Goal: Information Seeking & Learning: Learn about a topic

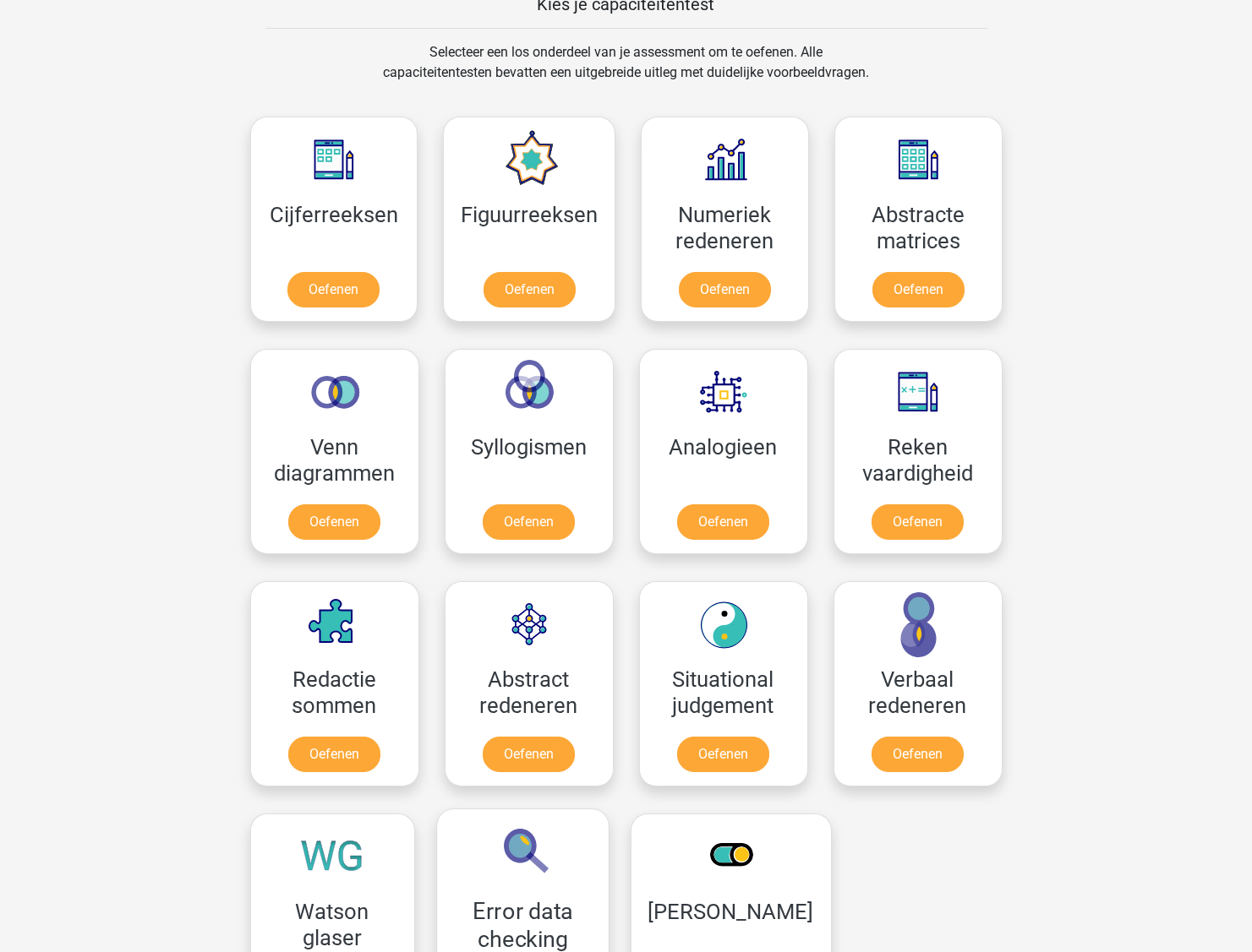
scroll to position [591, 0]
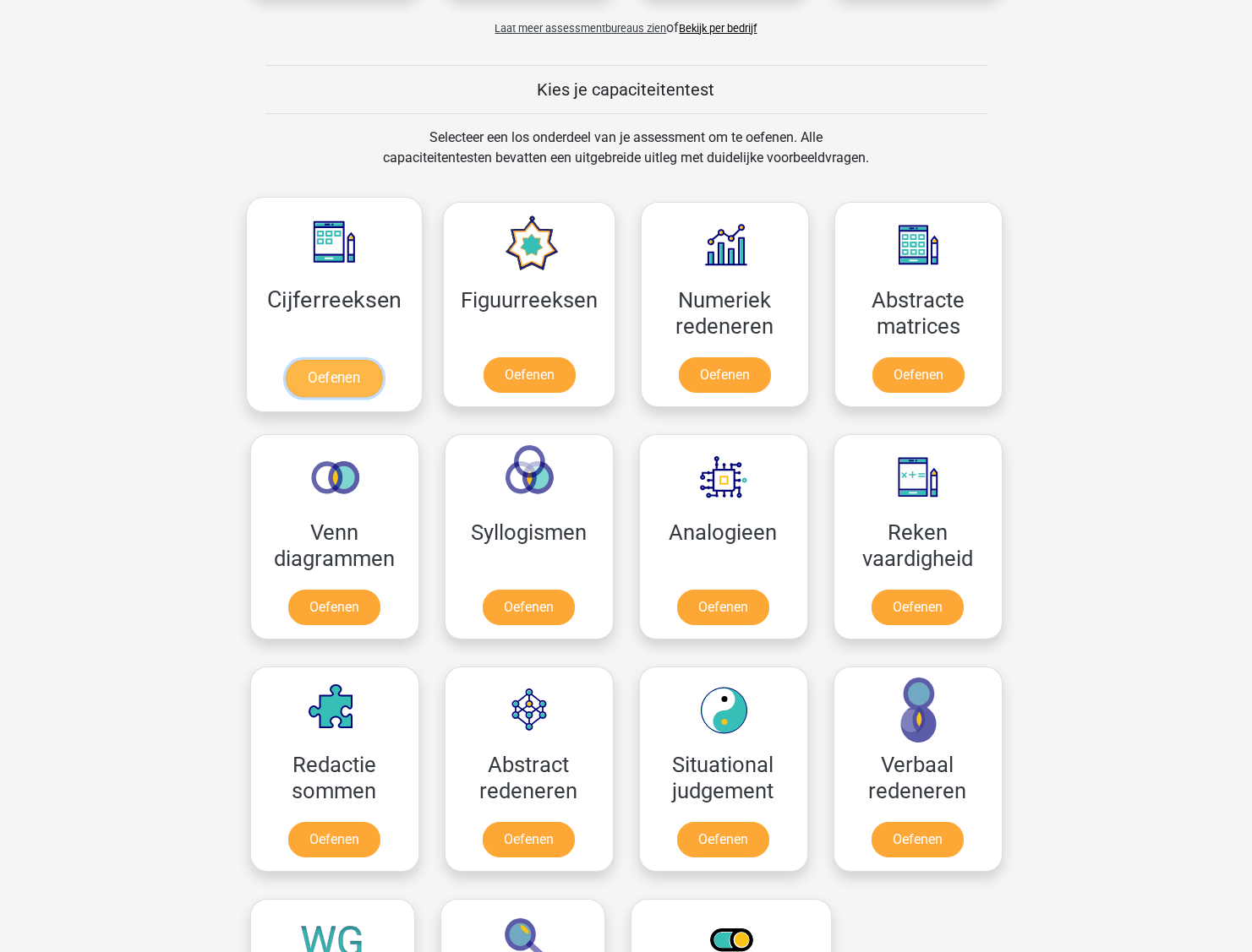
click at [352, 373] on link "Oefenen" at bounding box center [333, 379] width 96 height 37
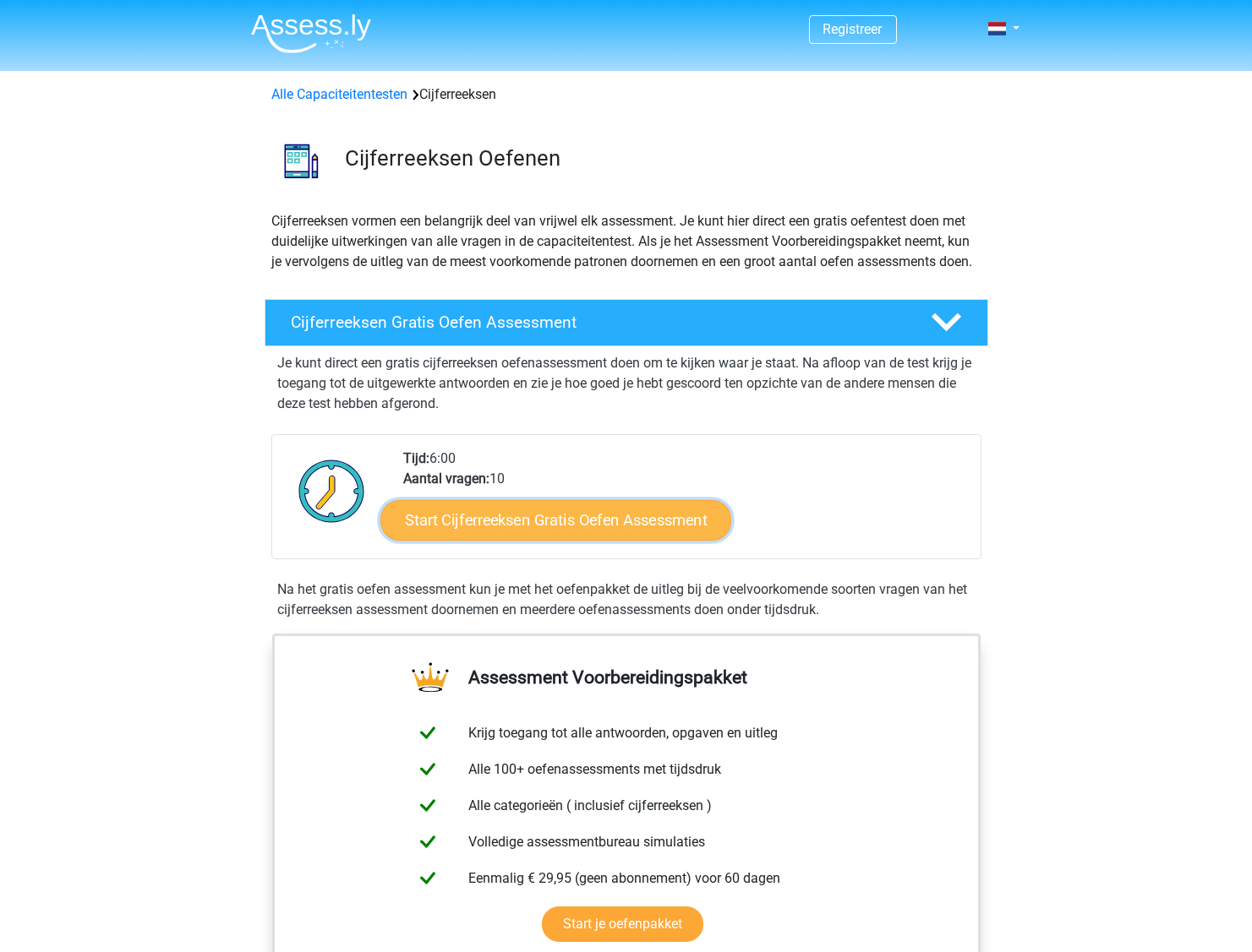
click at [673, 540] on link "Start Cijferreeksen Gratis Oefen Assessment" at bounding box center [556, 519] width 351 height 40
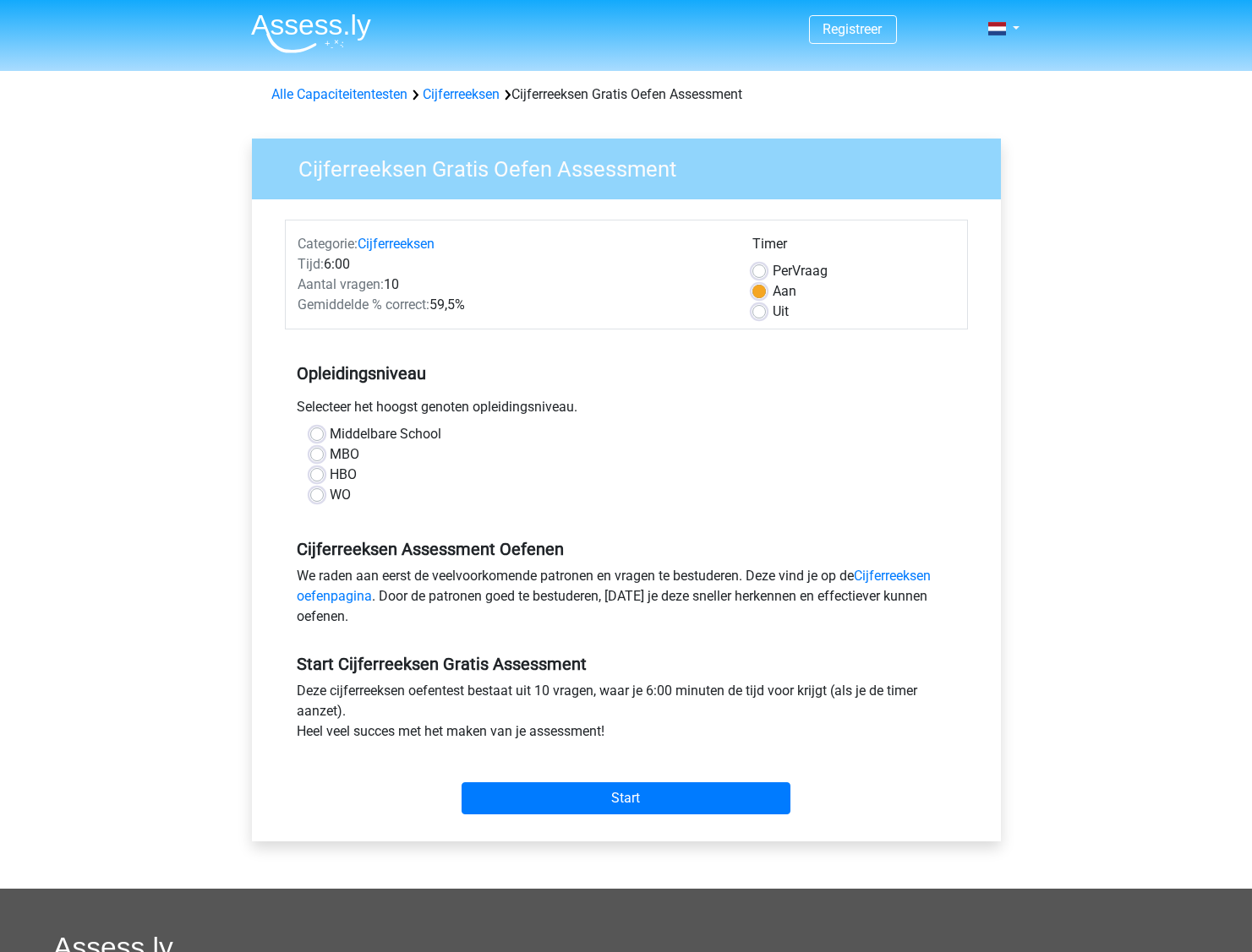
click at [331, 459] on label "MBO" at bounding box center [345, 455] width 30 height 21
click at [317, 459] on input "MBO" at bounding box center [317, 453] width 13 height 17
radio input "true"
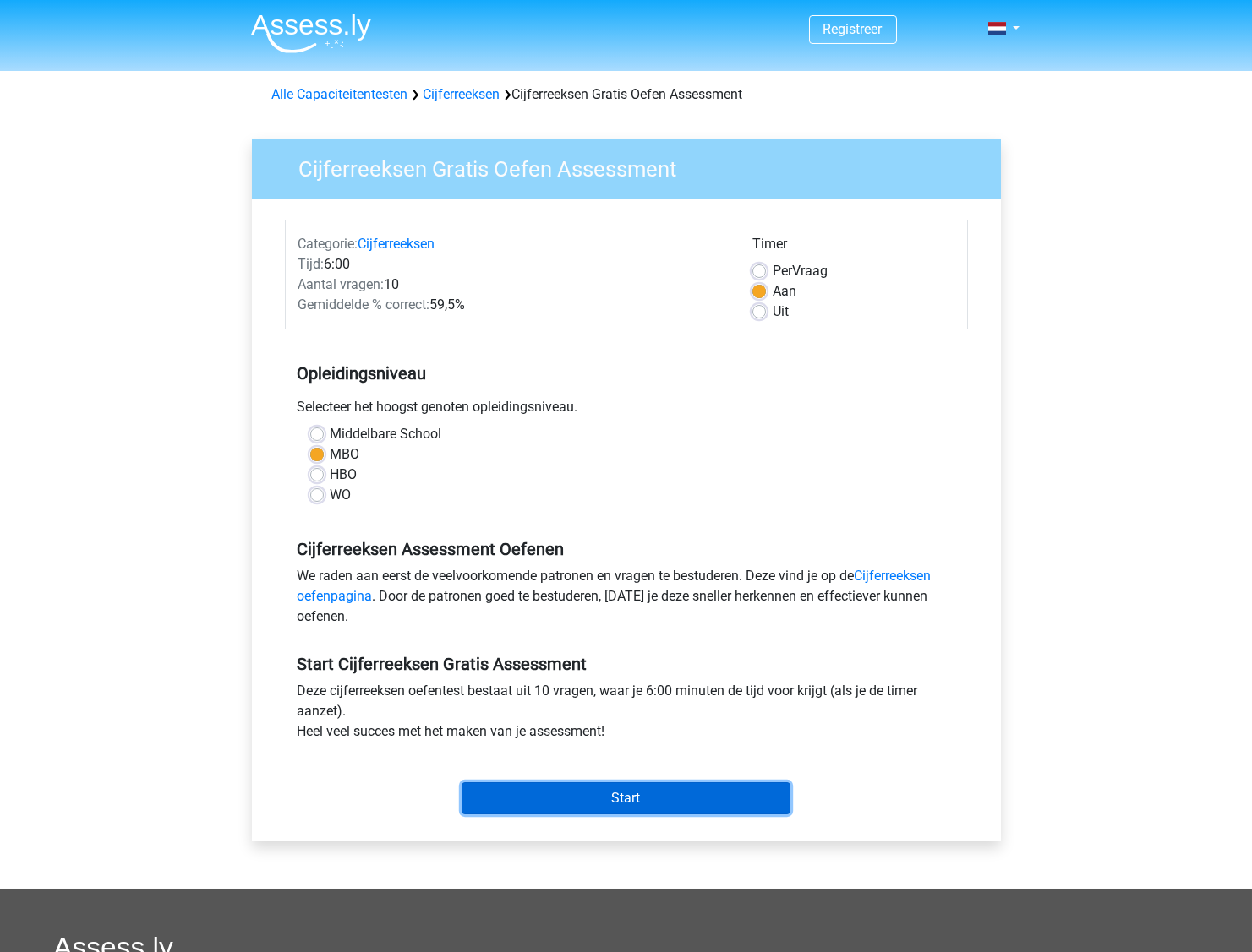
click at [571, 798] on input "Start" at bounding box center [626, 798] width 329 height 32
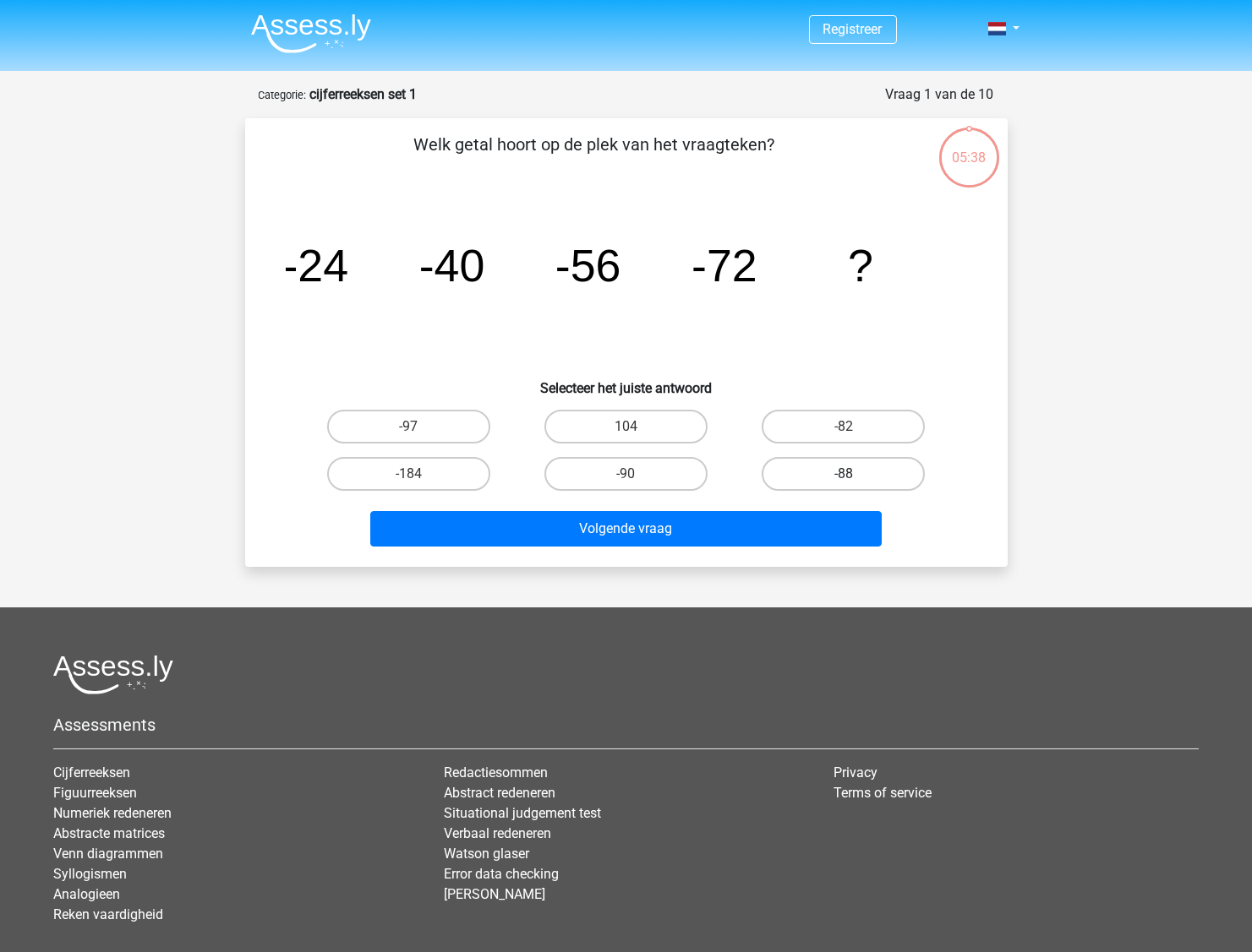
click at [824, 474] on label "-88" at bounding box center [843, 474] width 163 height 34
click at [844, 474] on input "-88" at bounding box center [850, 480] width 11 height 11
radio input "true"
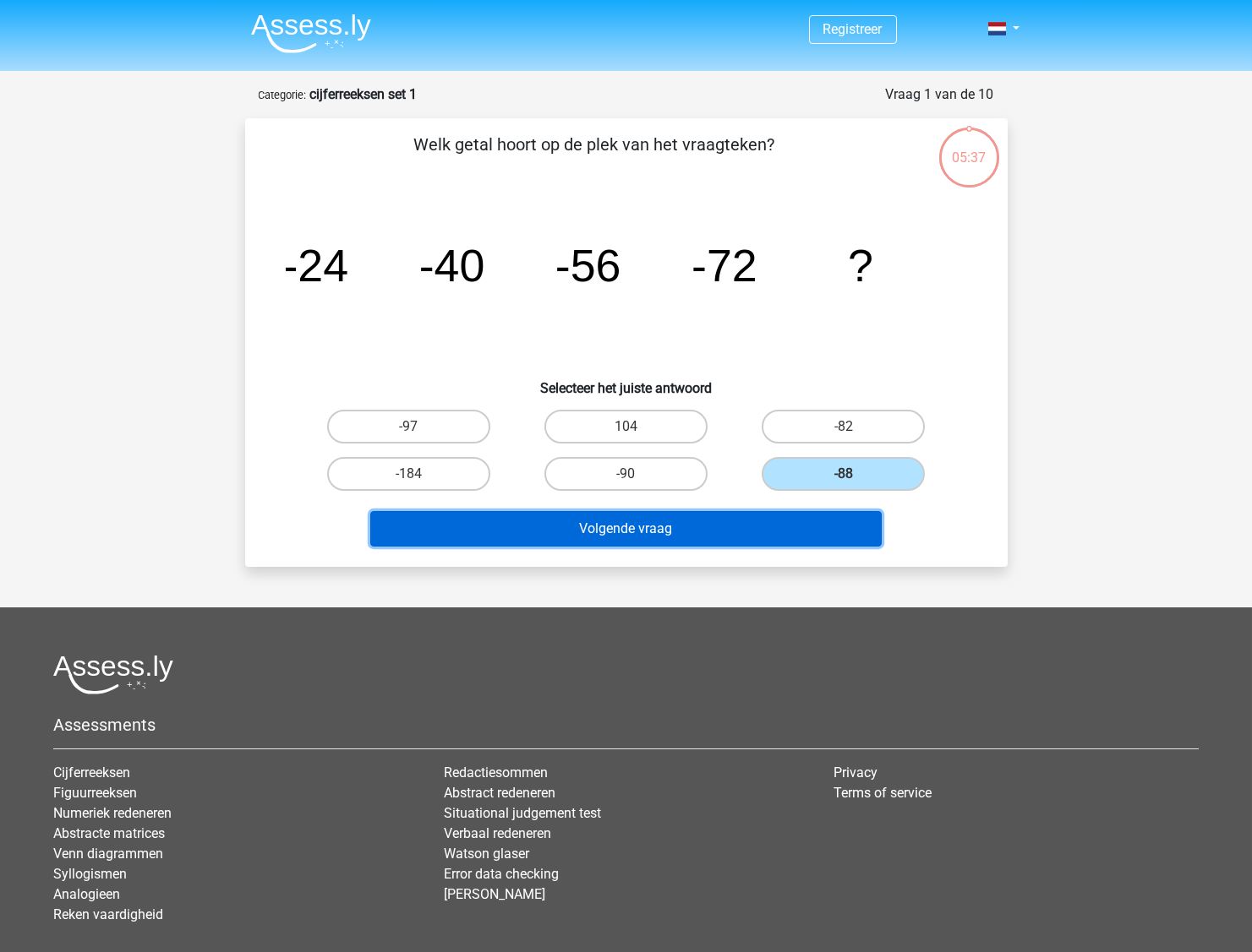
click at [713, 523] on button "Volgende vraag" at bounding box center [626, 529] width 512 height 35
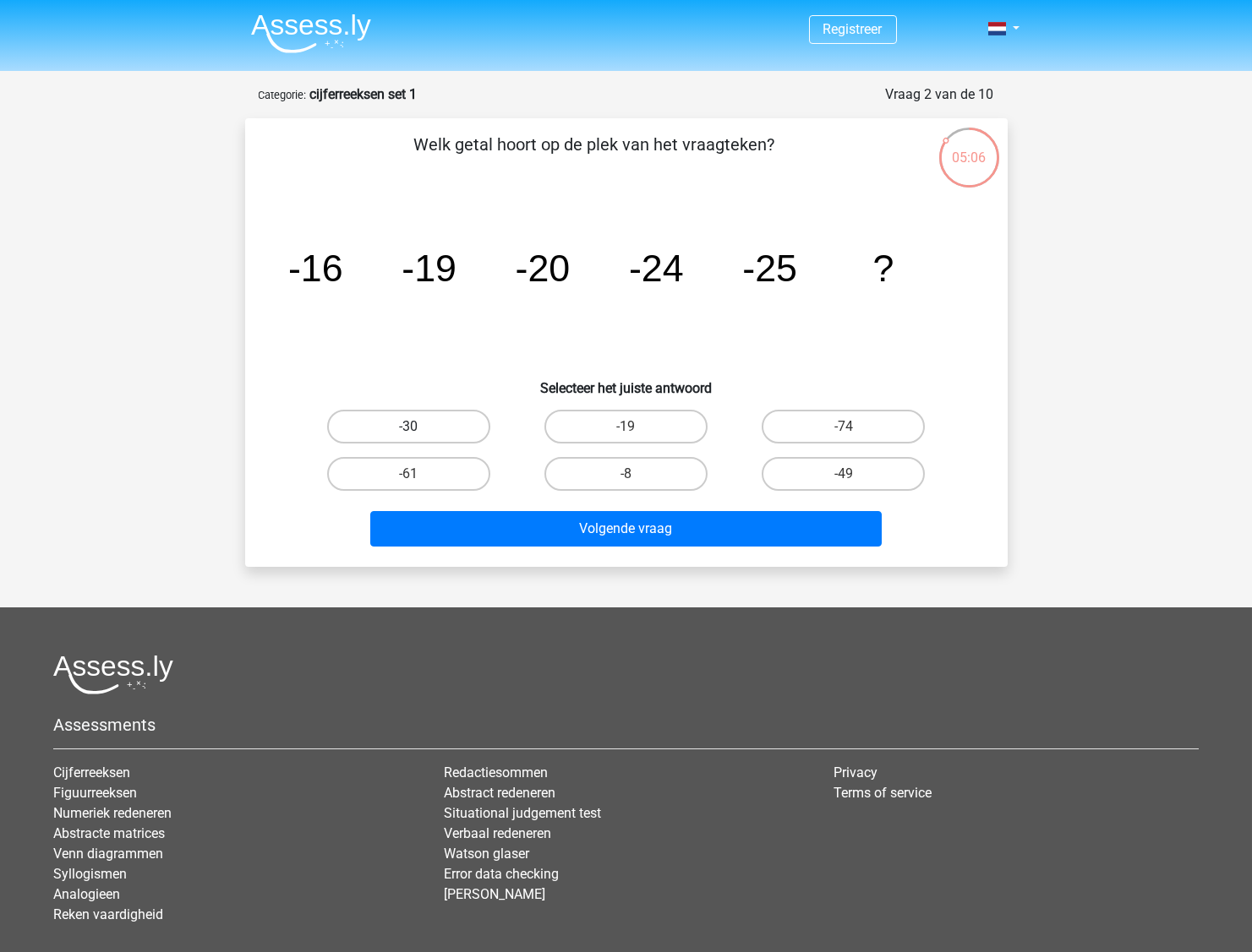
click at [454, 424] on label "-30" at bounding box center [408, 427] width 163 height 34
click at [419, 427] on input "-30" at bounding box center [414, 432] width 11 height 11
radio input "true"
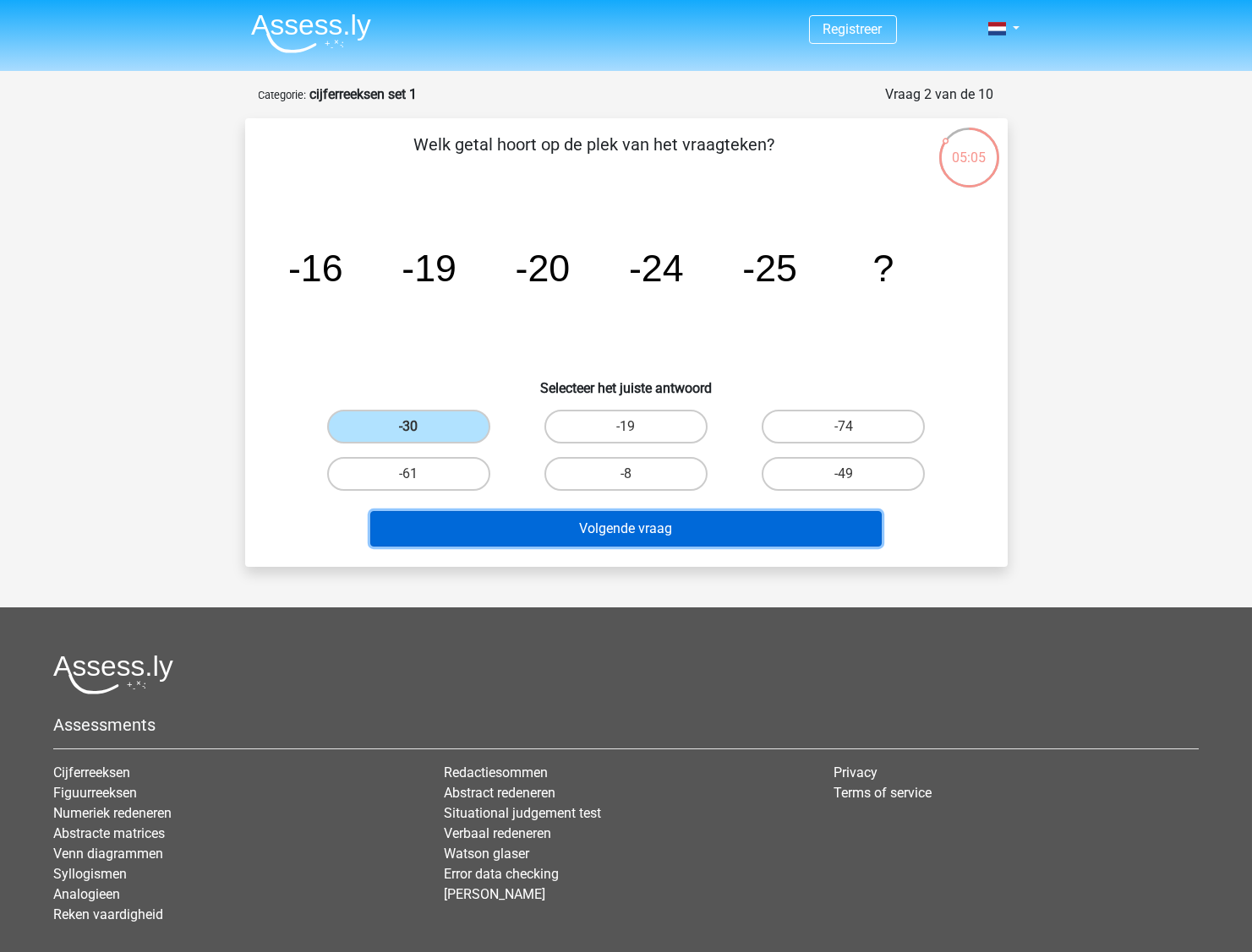
click at [532, 539] on button "Volgende vraag" at bounding box center [626, 529] width 512 height 35
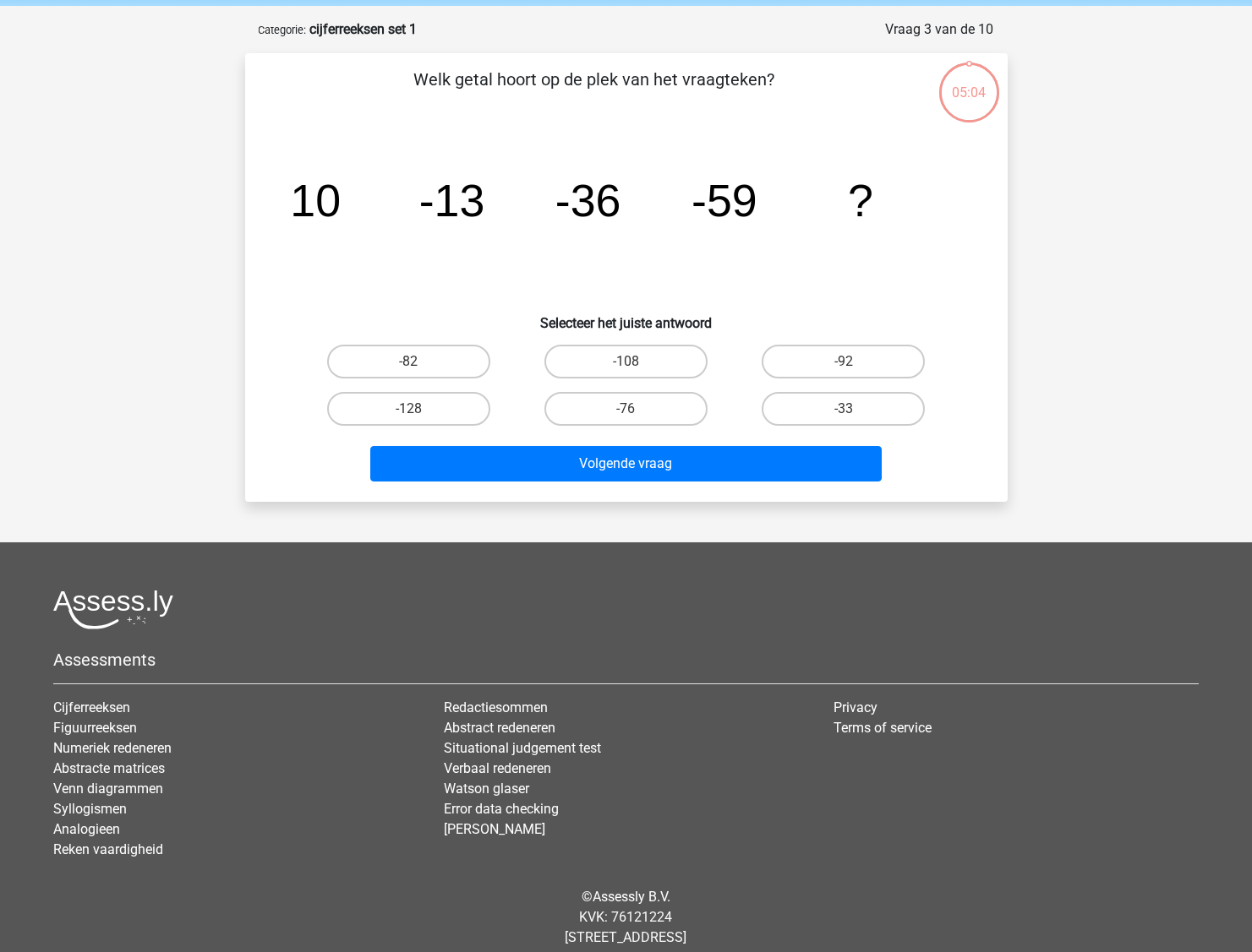
scroll to position [85, 0]
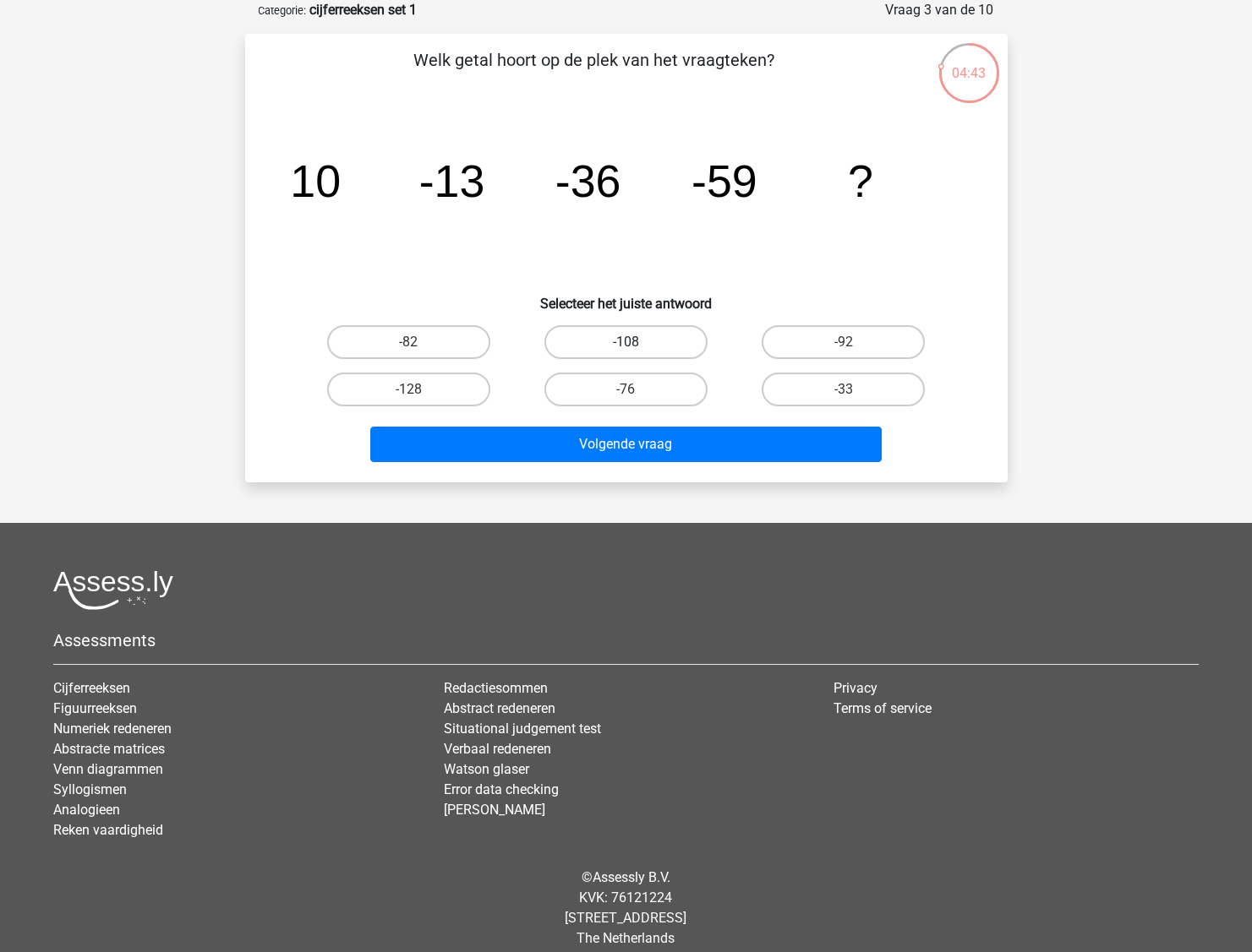
click at [667, 343] on label "-108" at bounding box center [626, 343] width 163 height 34
click at [637, 343] on input "-108" at bounding box center [631, 348] width 11 height 11
radio input "true"
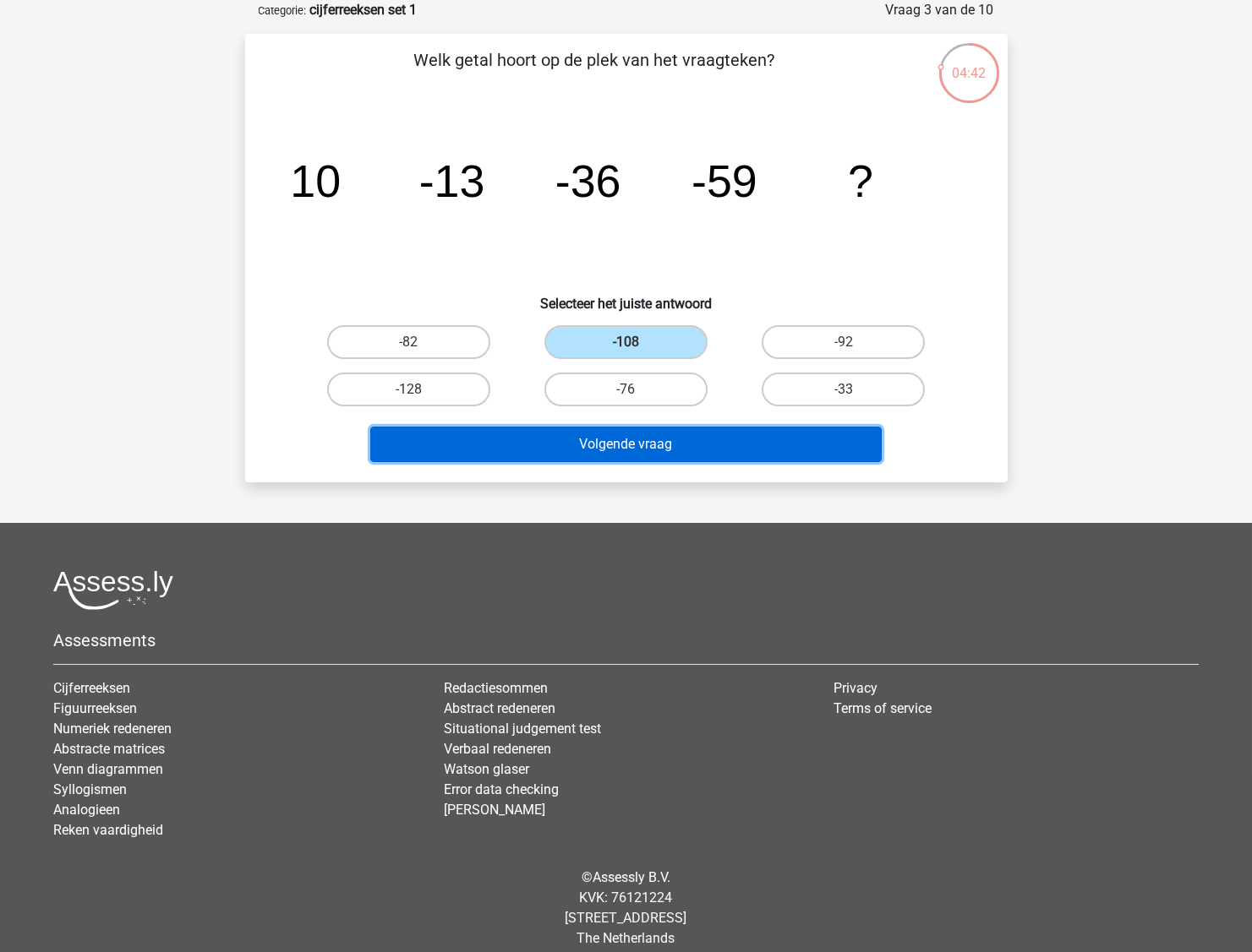
click at [676, 434] on button "Volgende vraag" at bounding box center [626, 444] width 512 height 35
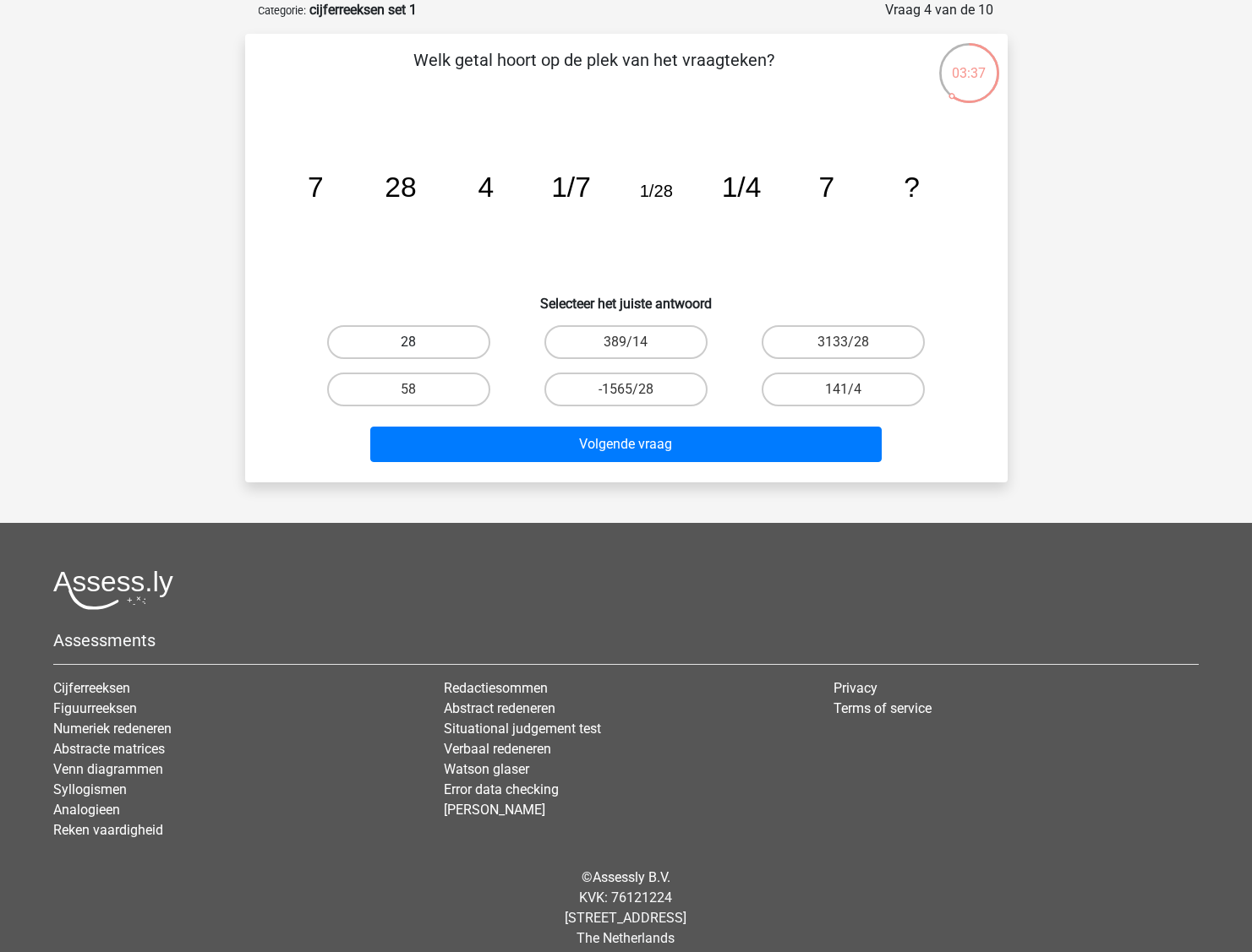
click at [457, 343] on label "28" at bounding box center [408, 343] width 163 height 34
click at [419, 343] on input "28" at bounding box center [414, 348] width 11 height 11
radio input "true"
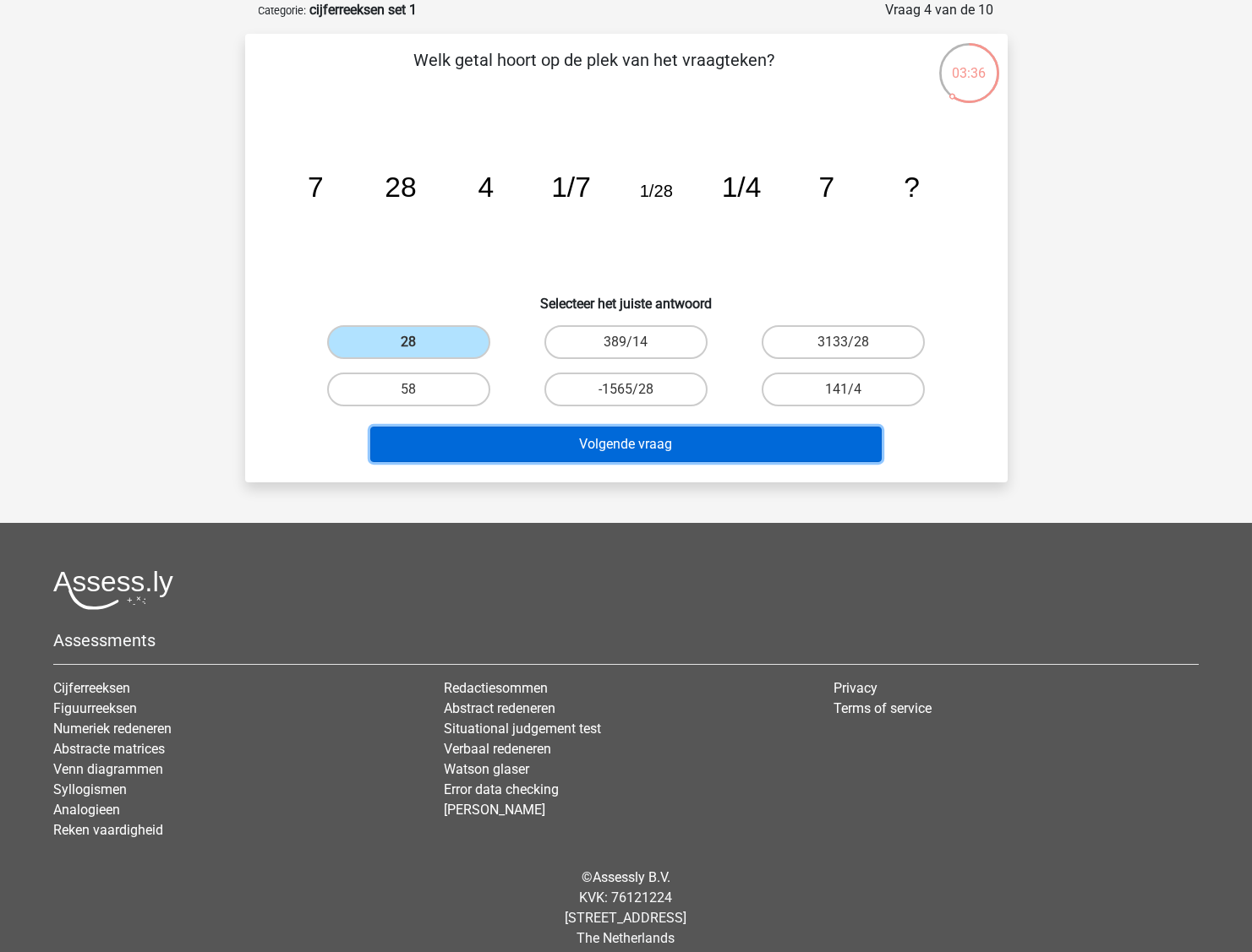
click at [514, 450] on button "Volgende vraag" at bounding box center [626, 444] width 512 height 35
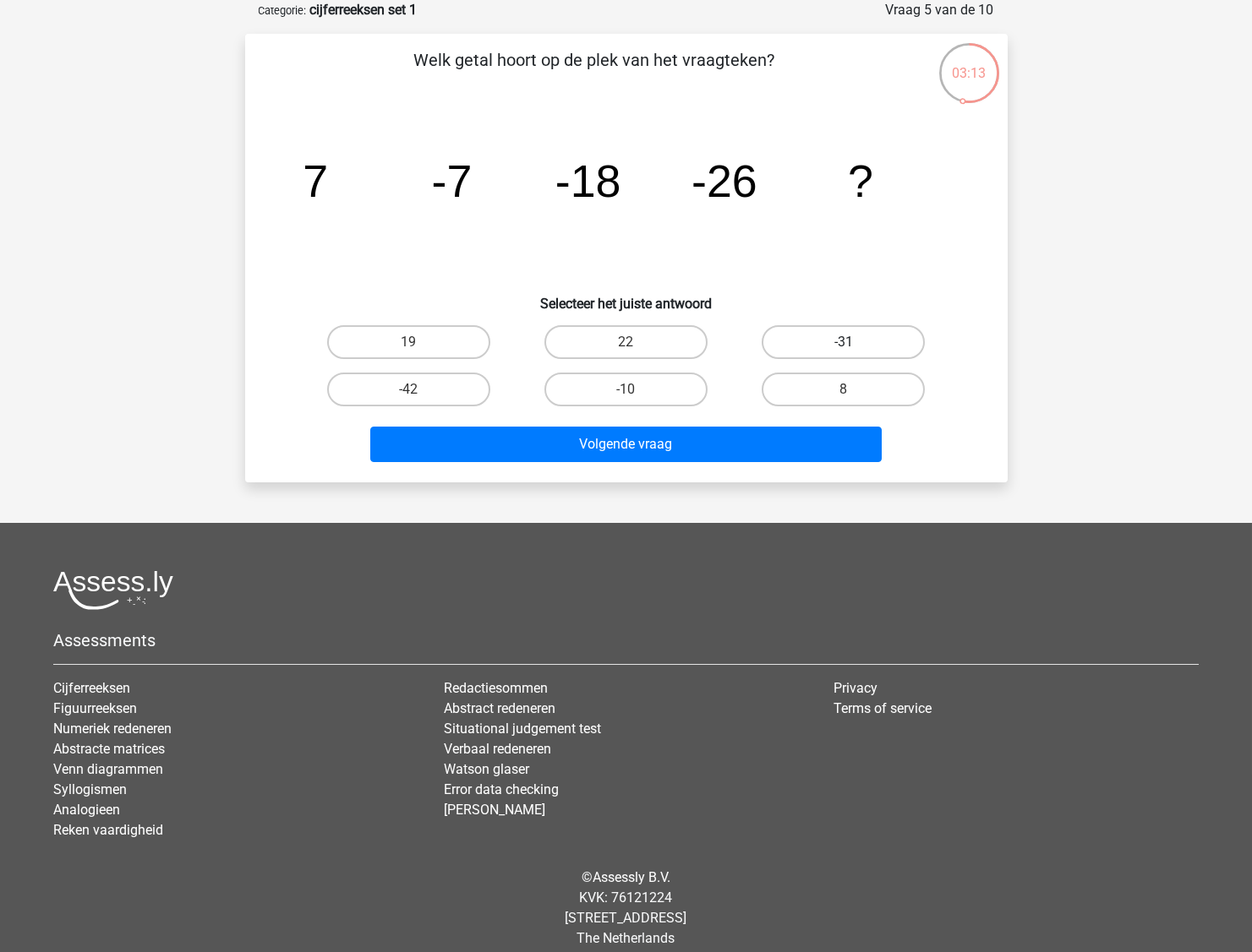
click at [865, 341] on label "-31" at bounding box center [843, 343] width 163 height 34
click at [854, 343] on input "-31" at bounding box center [850, 348] width 11 height 11
radio input "true"
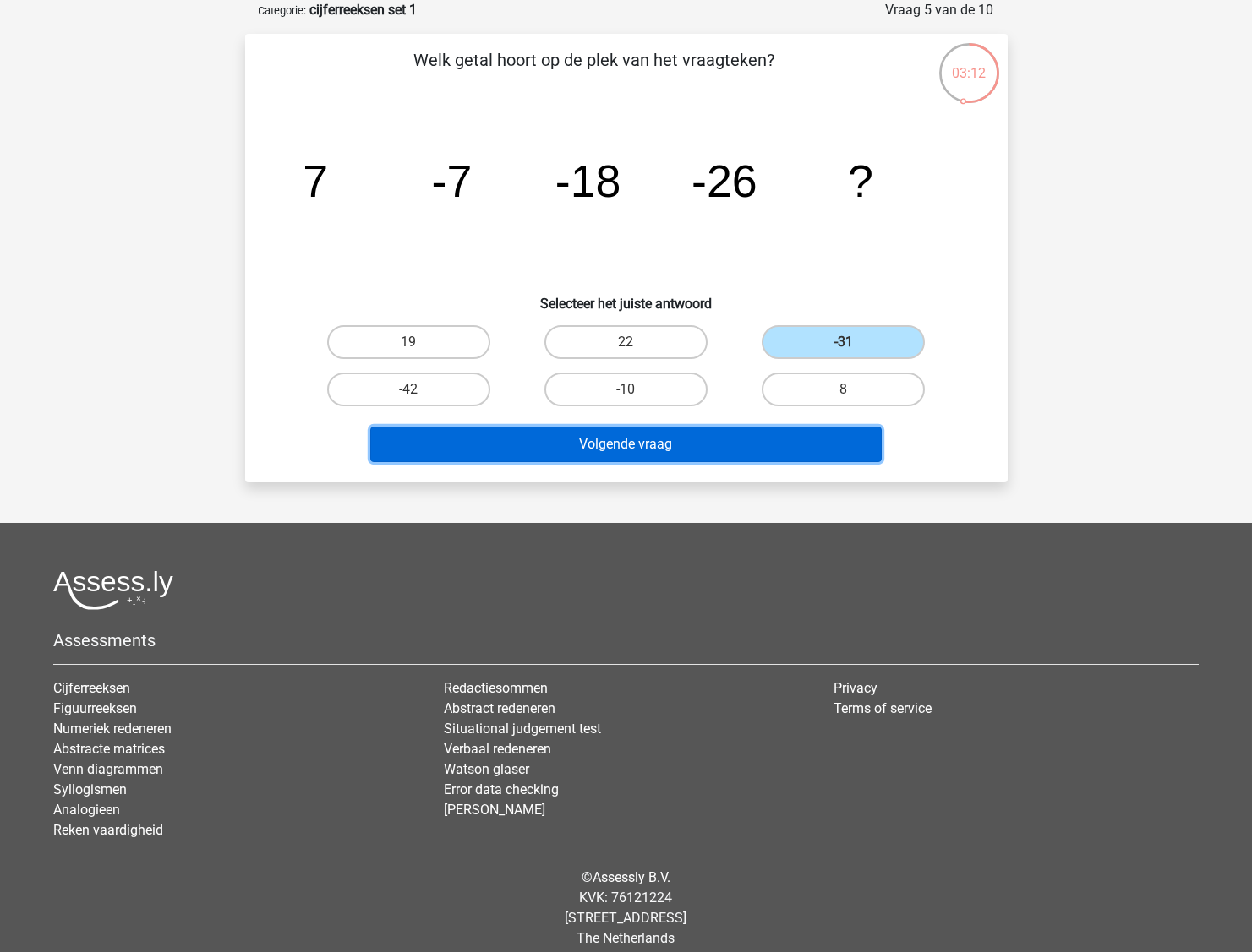
click at [761, 448] on button "Volgende vraag" at bounding box center [626, 444] width 512 height 35
